Goal: Task Accomplishment & Management: Use online tool/utility

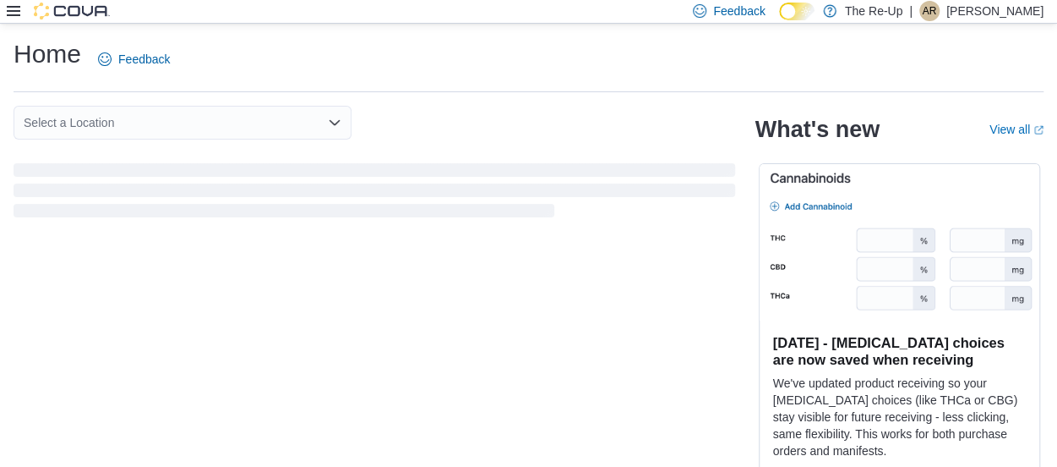
click at [18, 14] on icon at bounding box center [14, 11] width 14 height 10
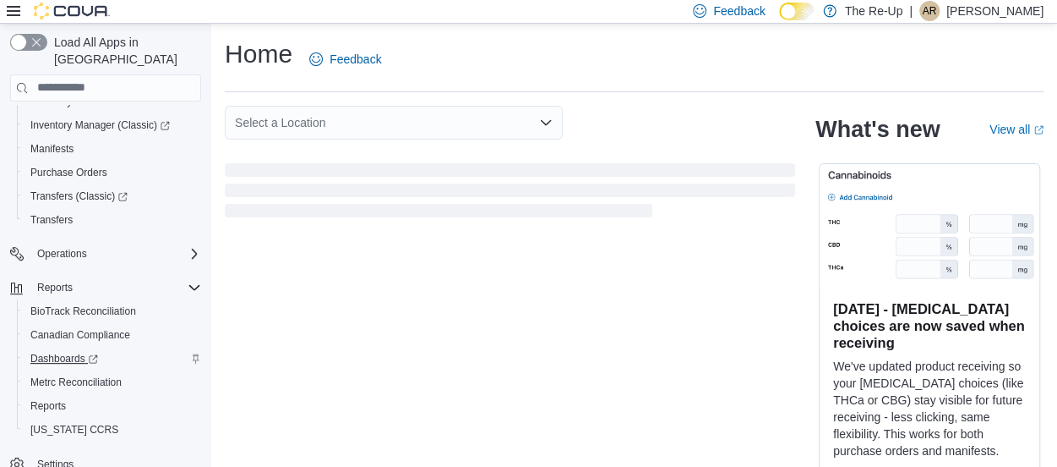
scroll to position [56, 0]
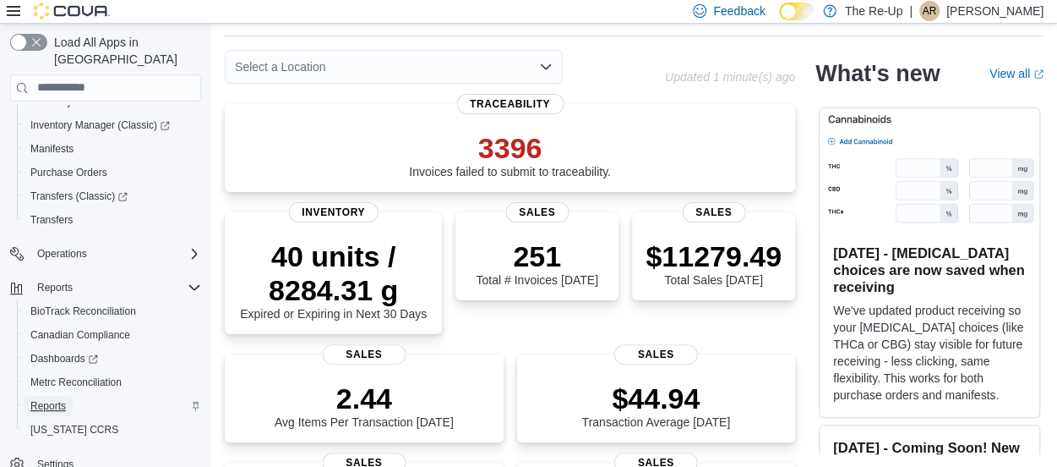
click at [52, 399] on span "Reports" at bounding box center [48, 406] width 36 height 14
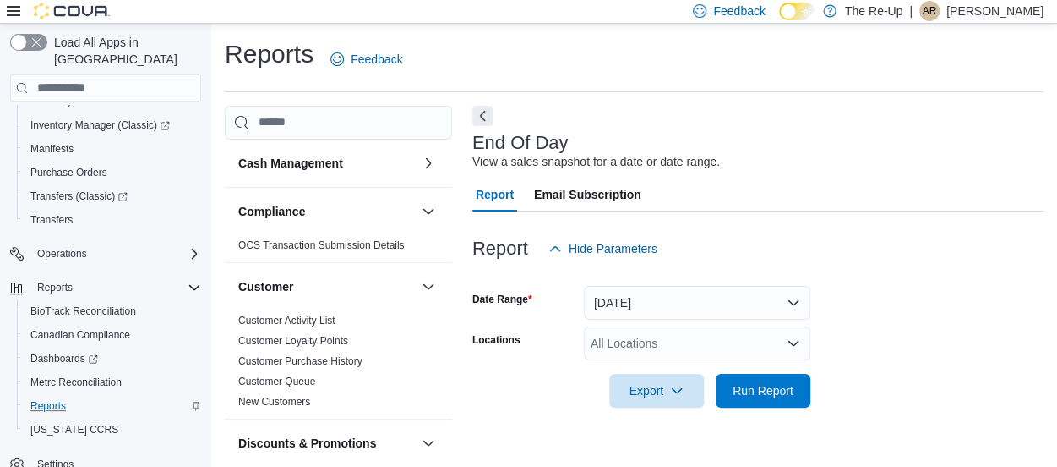
scroll to position [36, 0]
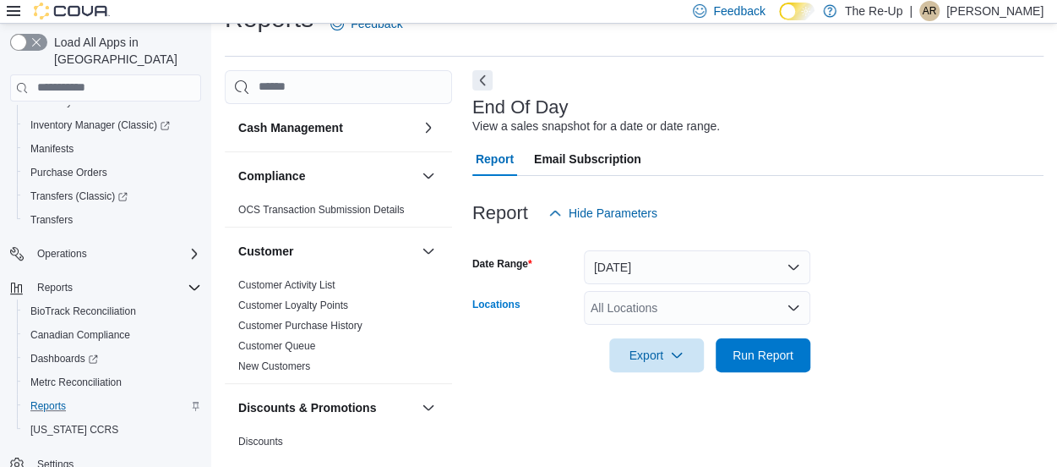
click at [608, 307] on div "All Locations" at bounding box center [697, 308] width 227 height 34
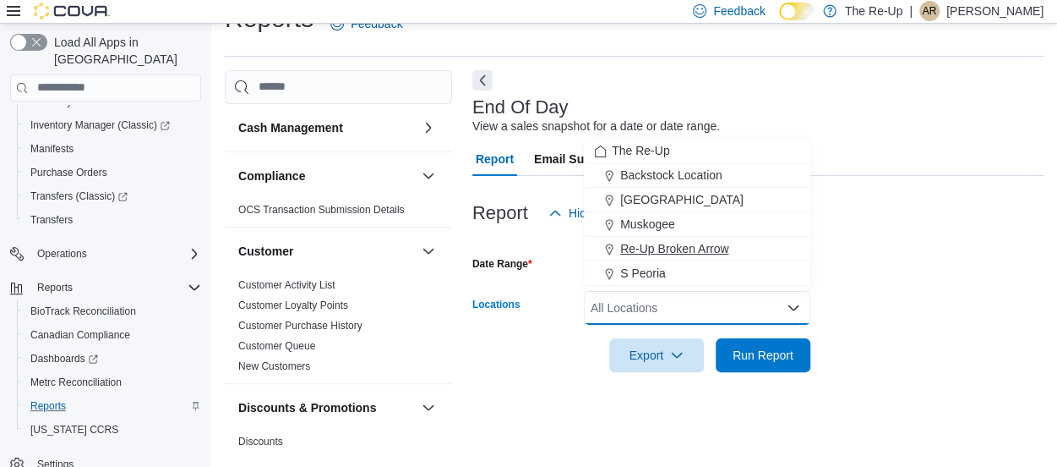
click at [675, 254] on span "Re-Up Broken Arrow" at bounding box center [674, 248] width 108 height 17
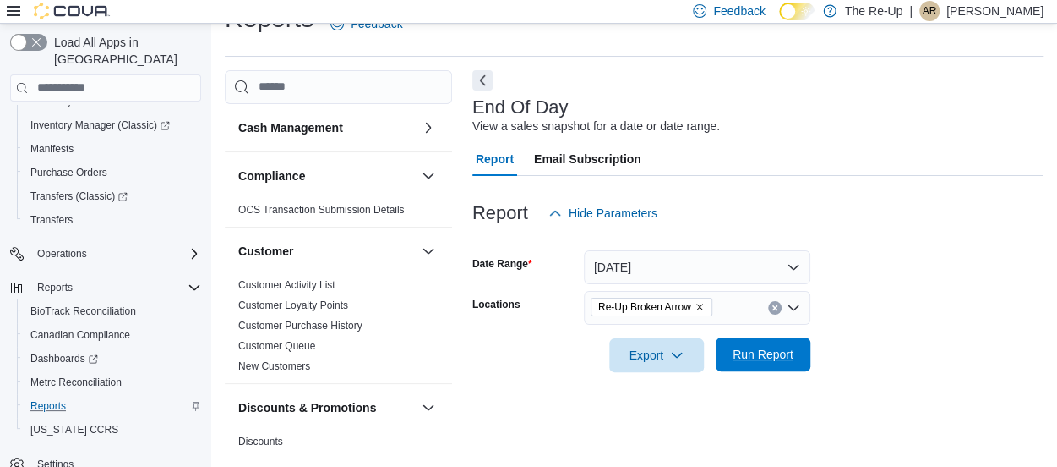
click at [741, 351] on span "Run Report" at bounding box center [763, 354] width 61 height 17
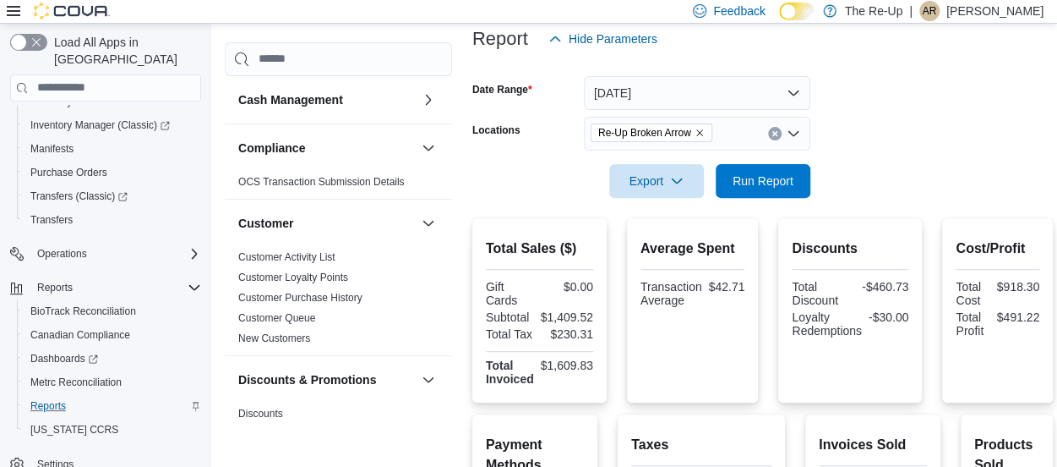
scroll to position [194, 0]
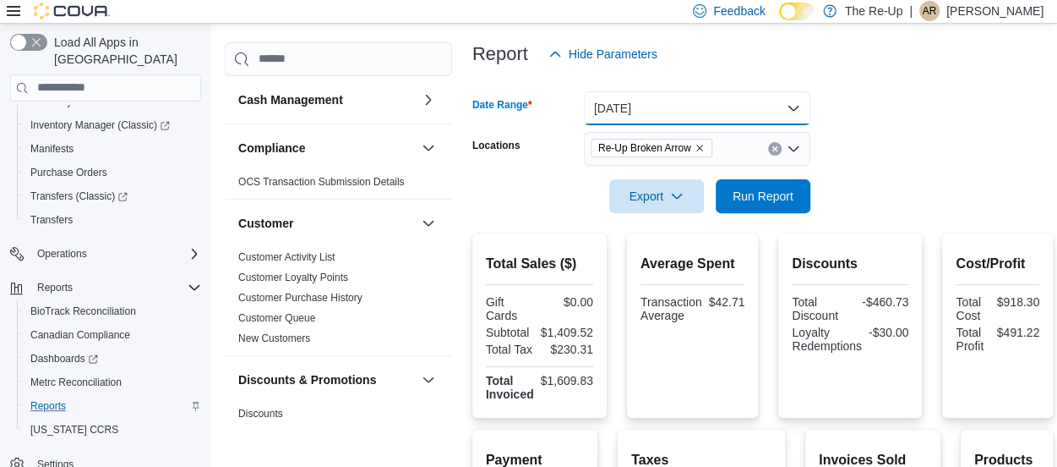
click at [690, 101] on button "[DATE]" at bounding box center [697, 108] width 227 height 34
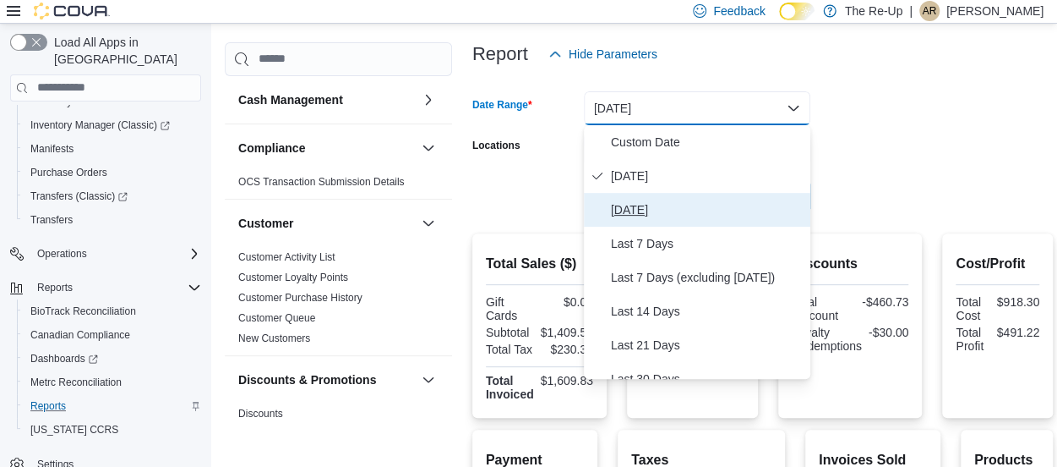
click at [624, 204] on span "[DATE]" at bounding box center [707, 209] width 193 height 20
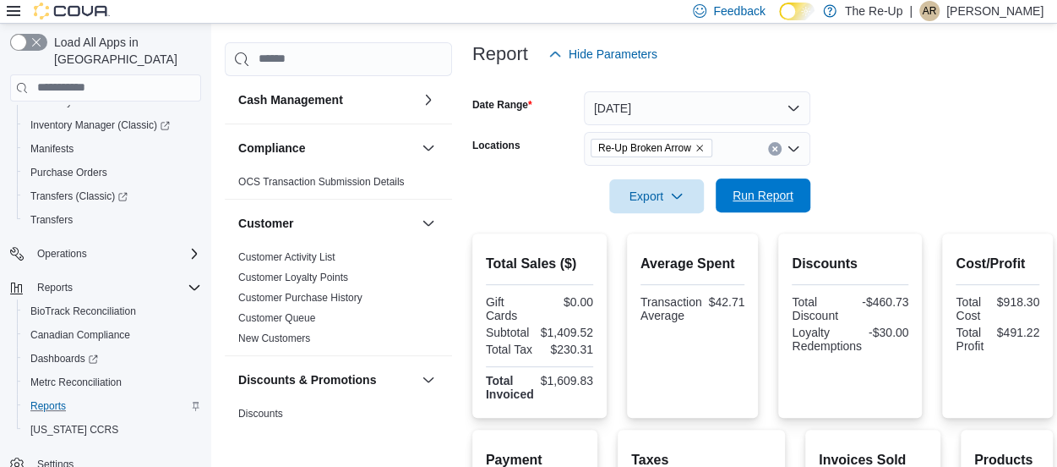
click at [741, 203] on span "Run Report" at bounding box center [763, 195] width 61 height 17
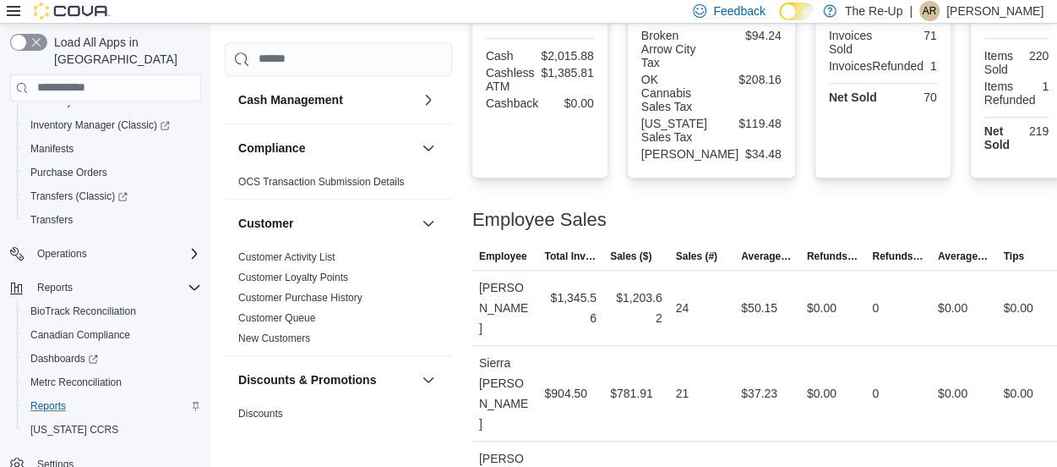
scroll to position [725, 0]
